Goal: Find specific page/section: Find specific page/section

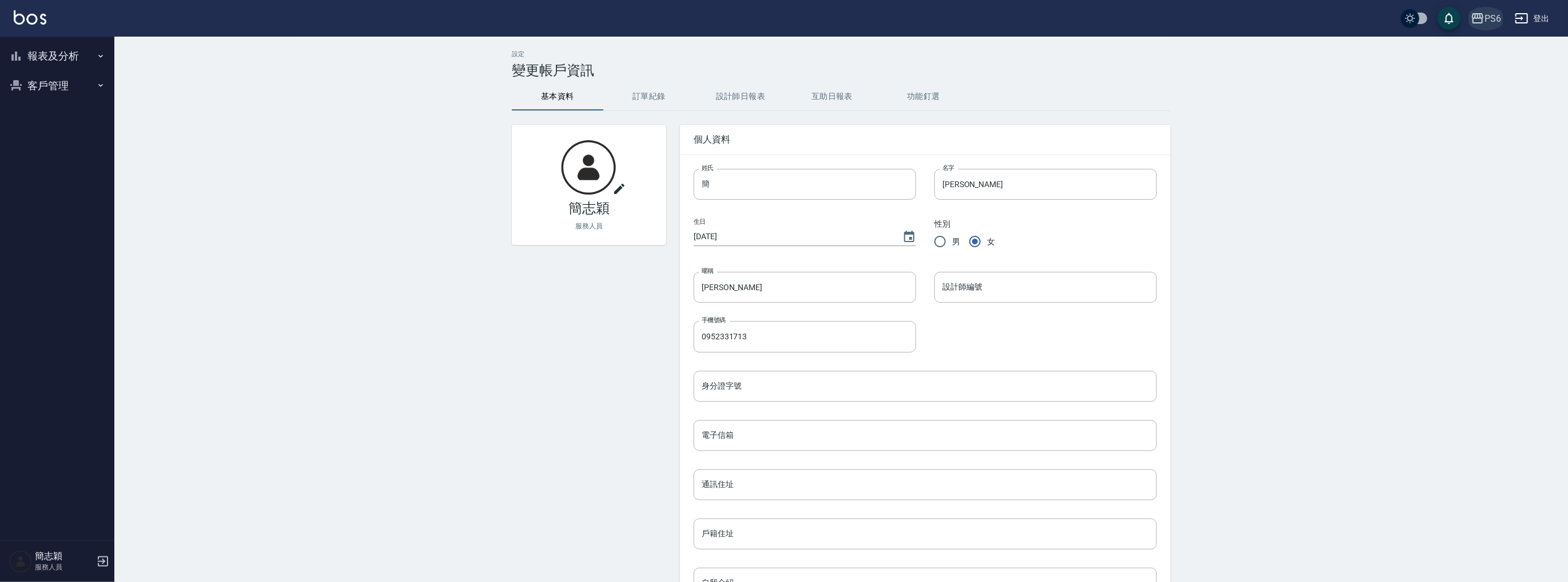
click at [1476, 14] on icon "button" at bounding box center [1478, 18] width 11 height 10
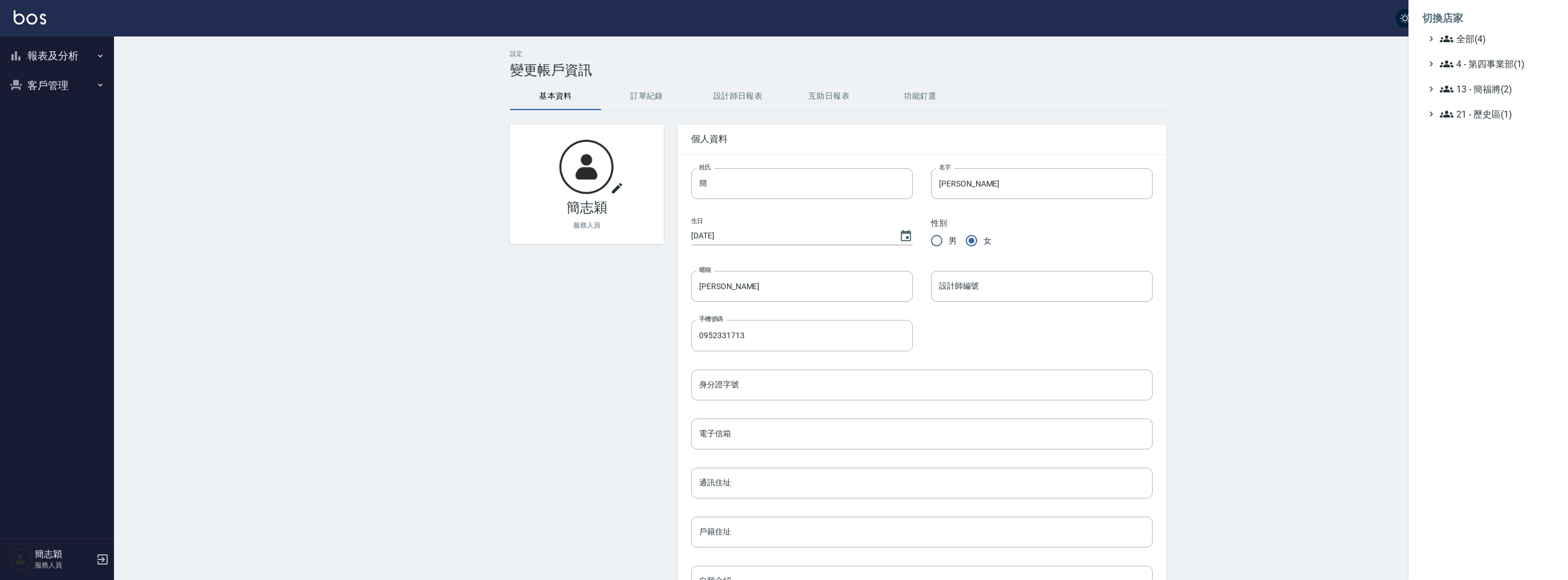
click at [1465, 50] on ul "全部(4) 4 - 第四事業部(1) 13 - 簡福將(2) 21 - 歷史區(1)" at bounding box center [1488, 76] width 132 height 89
click at [1463, 37] on span "全部(4)" at bounding box center [1494, 38] width 110 height 13
click at [1470, 122] on ul "全部(4) PS6 PS6(舊) 名留中和 名留竹林 4 - 第四事業部(1) 13 - 簡福將(2) 21 - 歷史區(1)" at bounding box center [1488, 112] width 132 height 161
click at [1471, 113] on span "名[PERSON_NAME]" at bounding box center [1494, 110] width 112 height 13
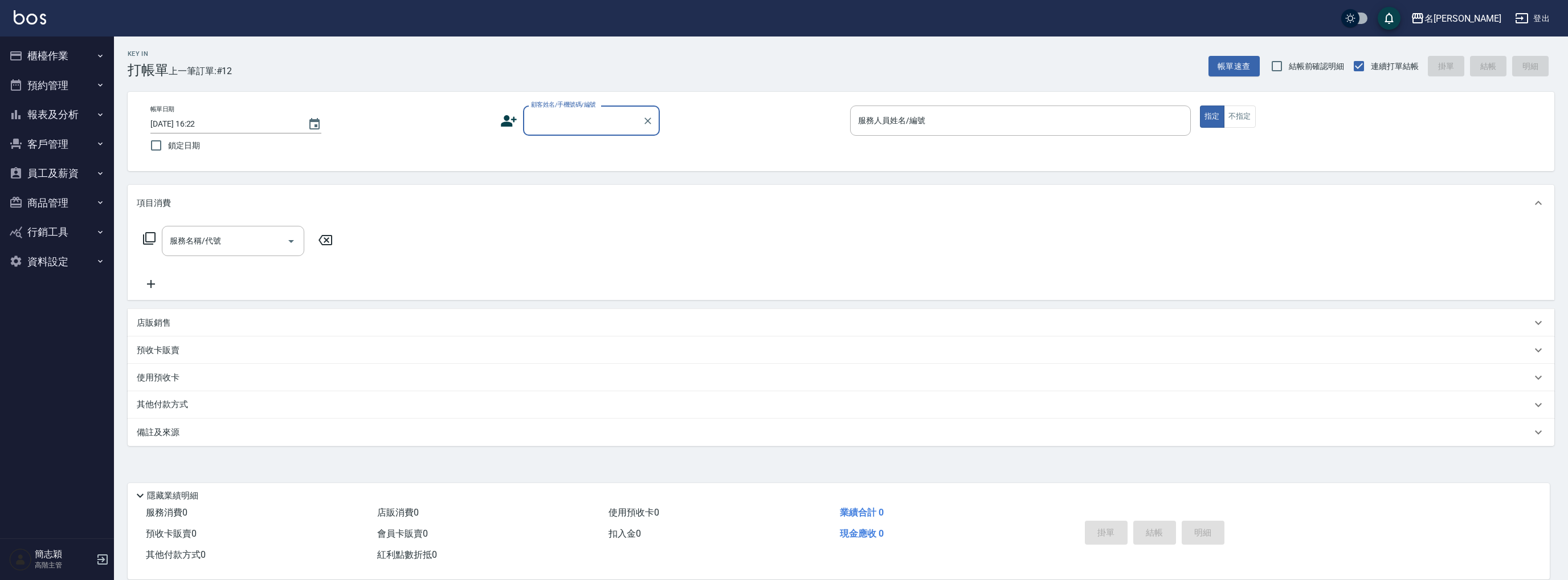
click at [62, 110] on button "報表及分析" at bounding box center [57, 115] width 105 height 30
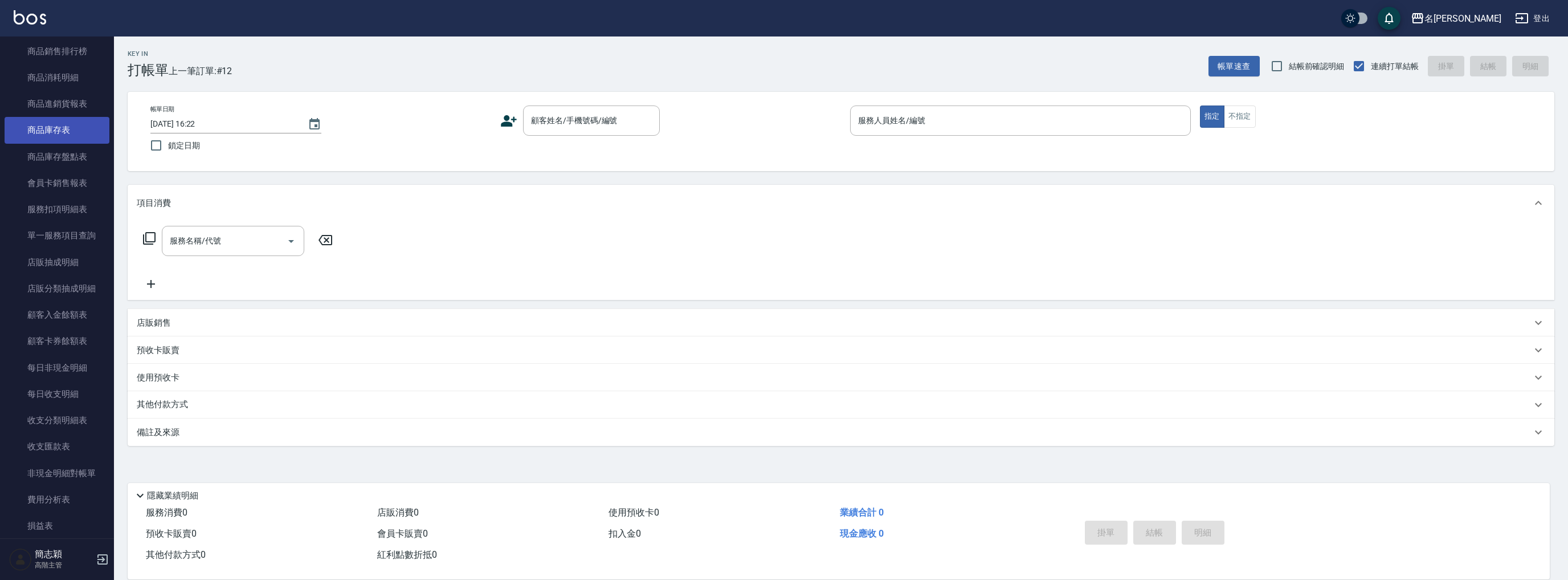
scroll to position [894, 0]
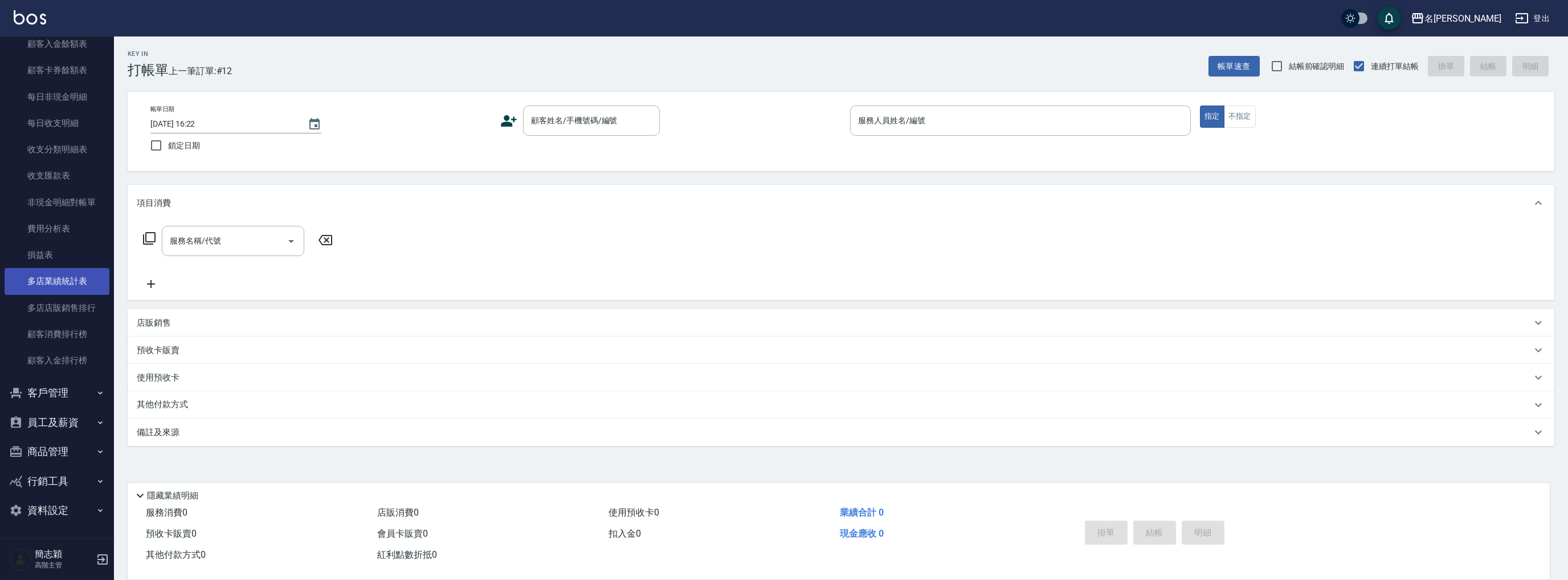
click at [85, 275] on link "多店業績統計表" at bounding box center [57, 280] width 105 height 26
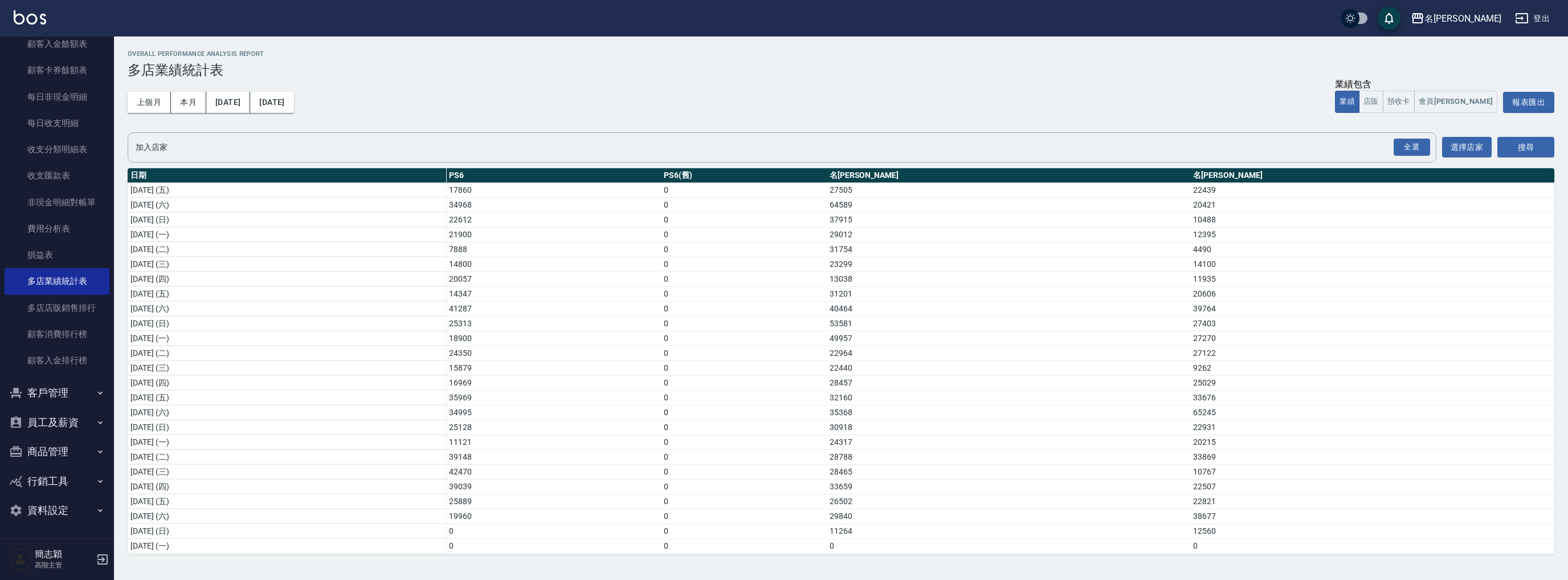
scroll to position [151, 0]
